Goal: Task Accomplishment & Management: Complete application form

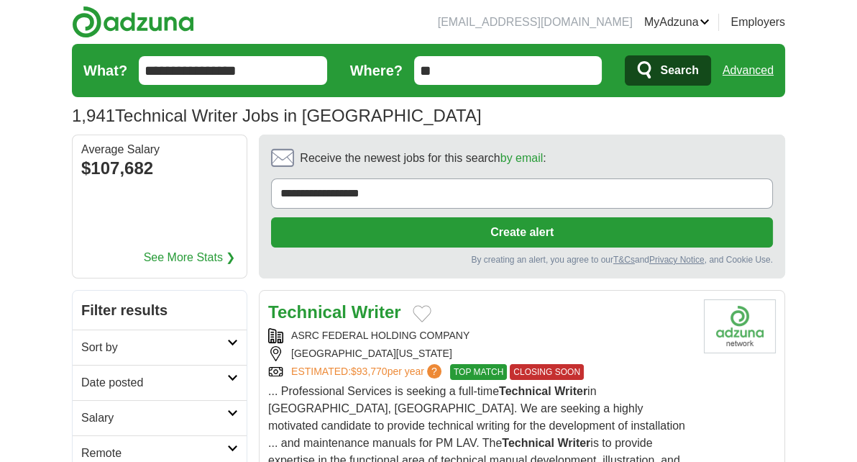
click at [585, 23] on li "[EMAIL_ADDRESS][DOMAIN_NAME]" at bounding box center [535, 22] width 195 height 17
click at [559, 24] on li "[EMAIL_ADDRESS][DOMAIN_NAME]" at bounding box center [535, 22] width 195 height 17
click at [627, 19] on li "[EMAIL_ADDRESS][DOMAIN_NAME]" at bounding box center [535, 22] width 195 height 17
click at [682, 20] on link "MyAdzuna" at bounding box center [677, 22] width 66 height 17
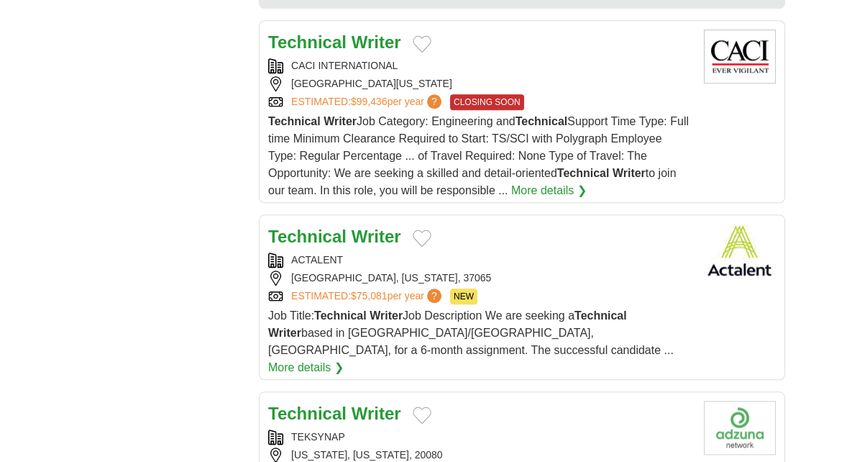
scroll to position [1665, 0]
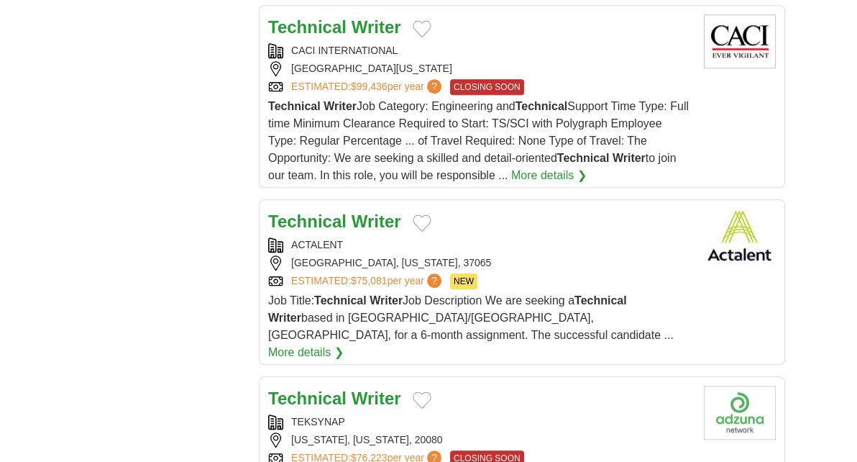
click at [471, 209] on div "Technical Writer" at bounding box center [480, 222] width 424 height 26
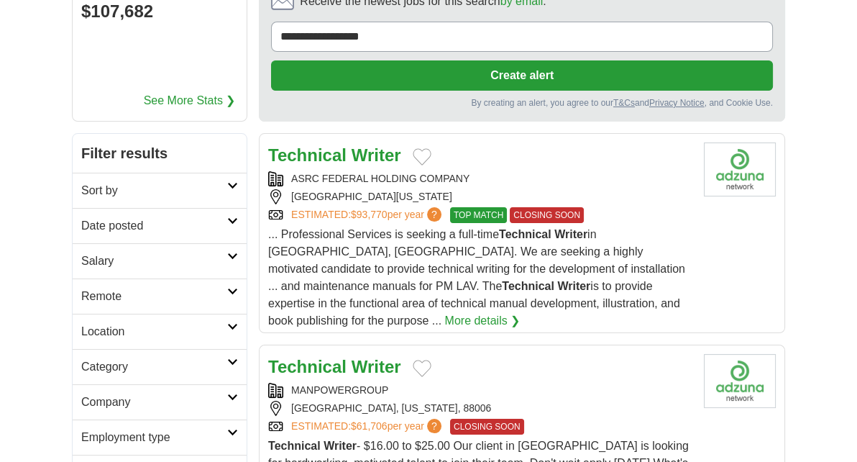
scroll to position [0, 0]
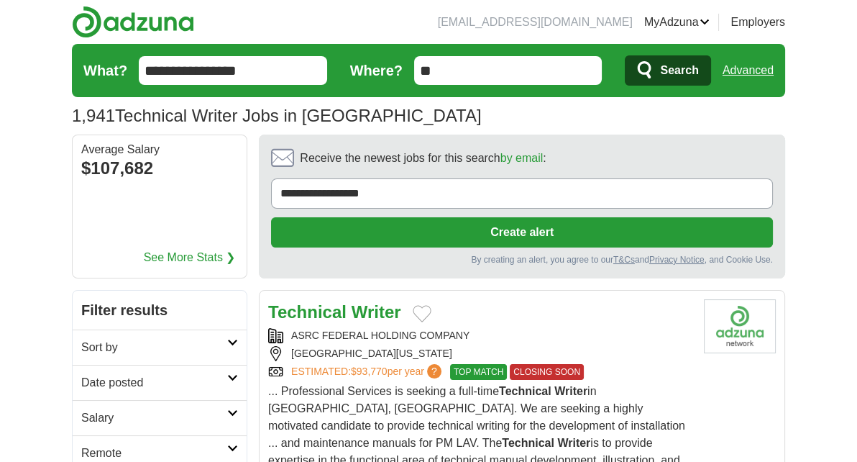
drag, startPoint x: 483, startPoint y: 195, endPoint x: 211, endPoint y: 188, distance: 271.2
click at [211, 188] on div "**********" at bounding box center [428, 206] width 713 height 144
type input "**********"
click at [319, 227] on button "Create alert" at bounding box center [522, 232] width 502 height 30
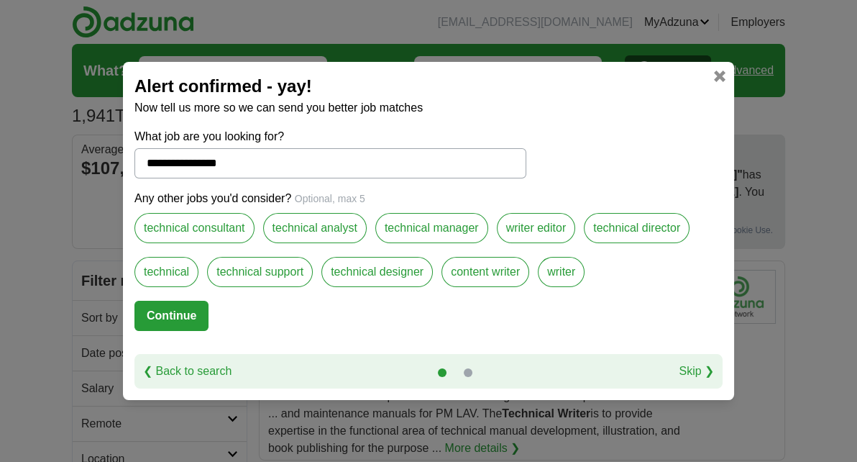
click at [527, 226] on label "writer editor" at bounding box center [536, 228] width 79 height 30
click at [480, 268] on label "content writer" at bounding box center [486, 272] width 88 height 30
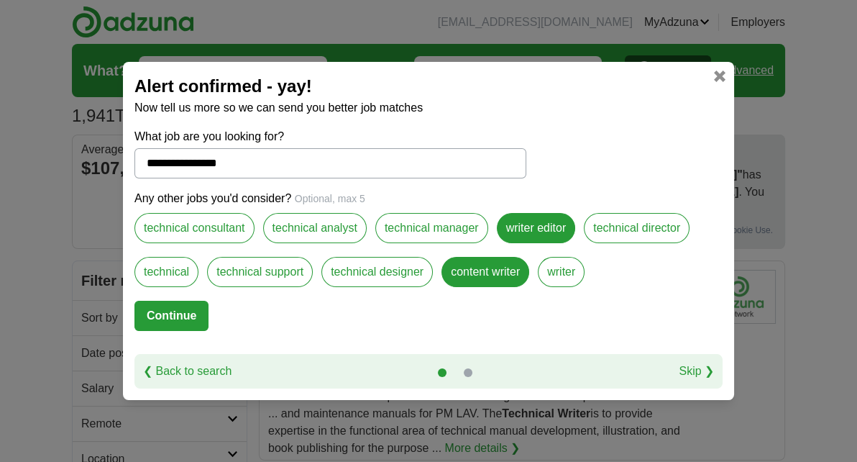
click at [168, 319] on button "Continue" at bounding box center [171, 316] width 74 height 30
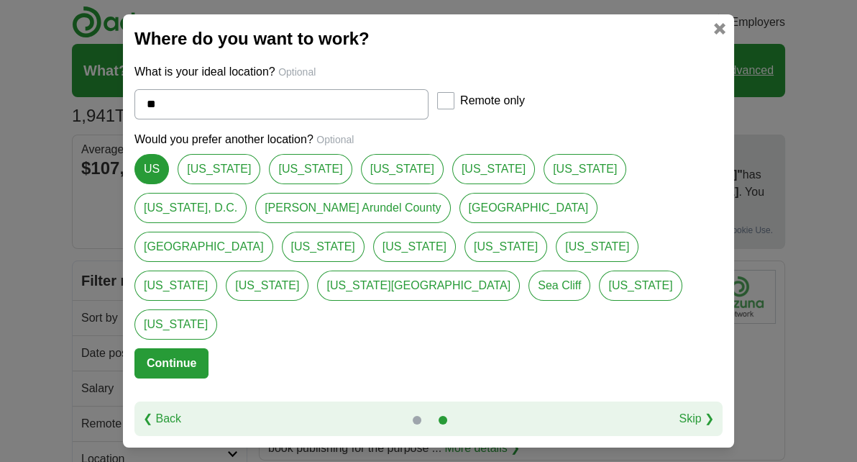
click at [285, 184] on link "[US_STATE]" at bounding box center [310, 169] width 83 height 30
type input "********"
select select "*"
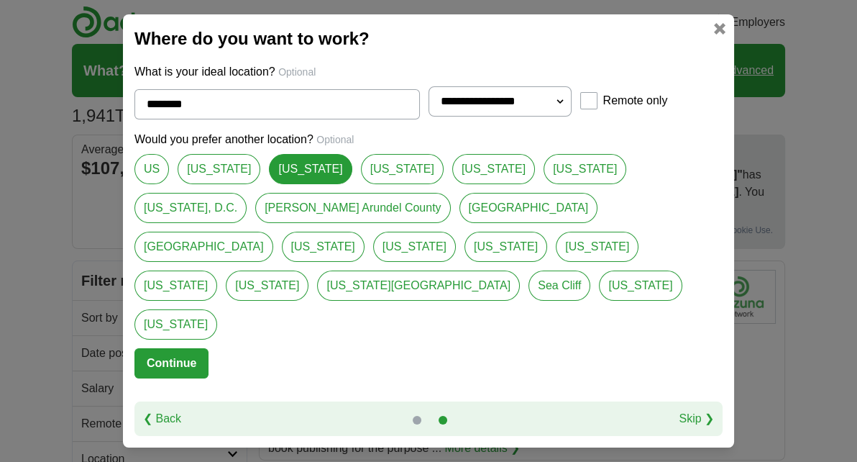
click at [163, 184] on link "US" at bounding box center [151, 169] width 35 height 30
type input "**"
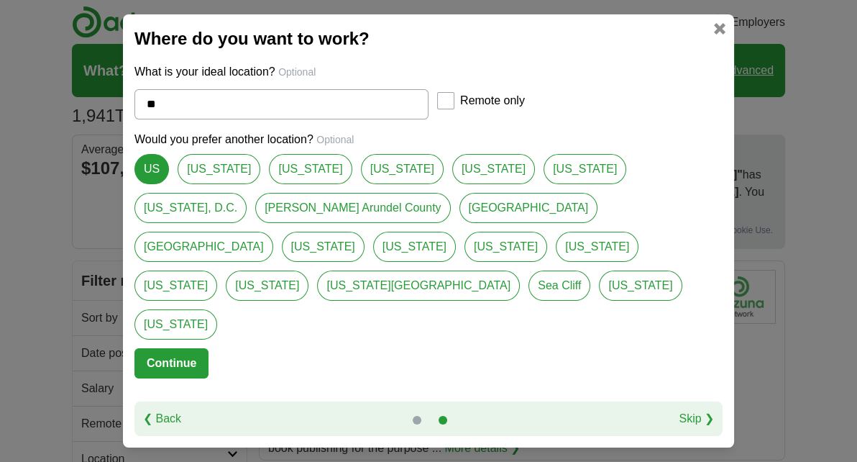
click at [140, 348] on button "Continue" at bounding box center [171, 363] width 74 height 30
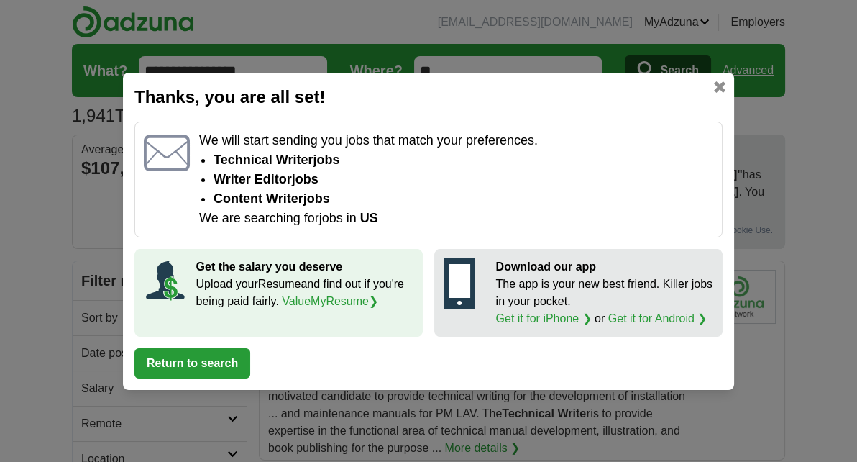
click at [333, 301] on link "ValueMyResume ❯" at bounding box center [330, 301] width 96 height 12
click at [721, 89] on link at bounding box center [720, 87] width 12 height 12
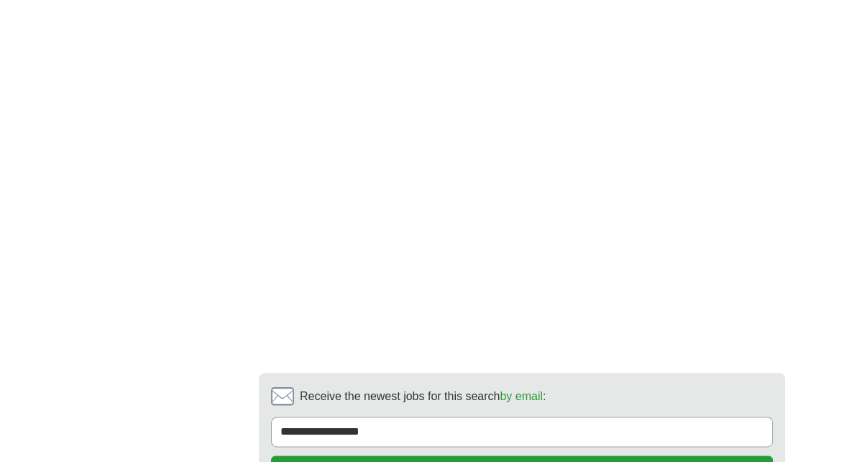
scroll to position [2532, 0]
